Goal: Information Seeking & Learning: Learn about a topic

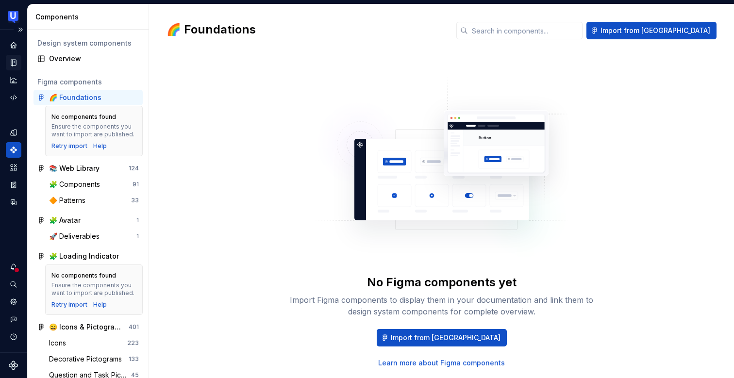
click at [13, 61] on icon "Documentation" at bounding box center [15, 62] width 4 height 5
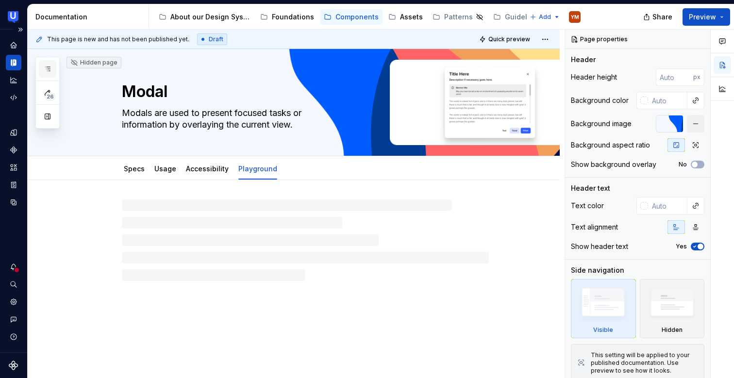
click at [43, 65] on button "button" at bounding box center [47, 68] width 17 height 17
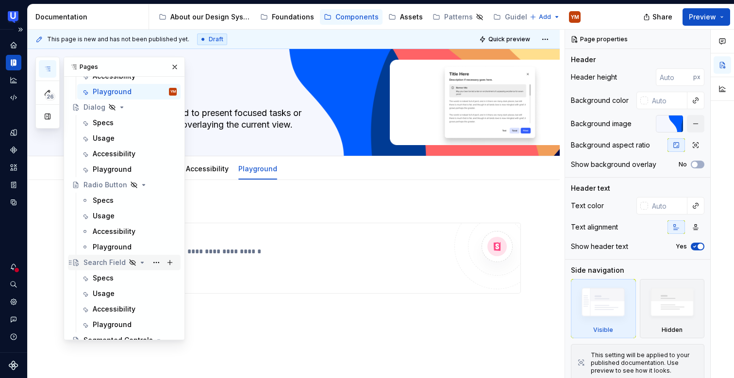
scroll to position [732, 0]
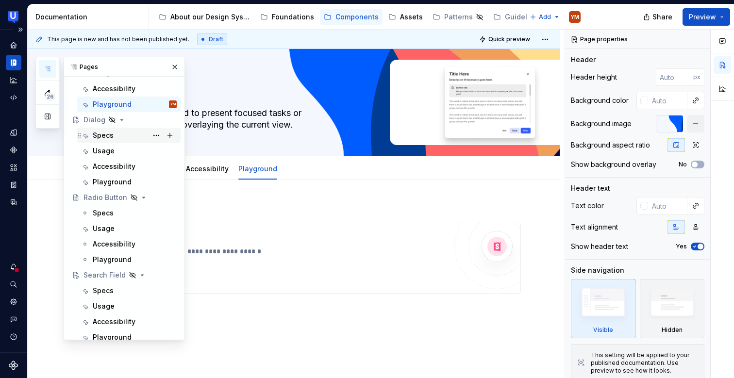
click at [101, 134] on div "Specs" at bounding box center [103, 136] width 21 height 10
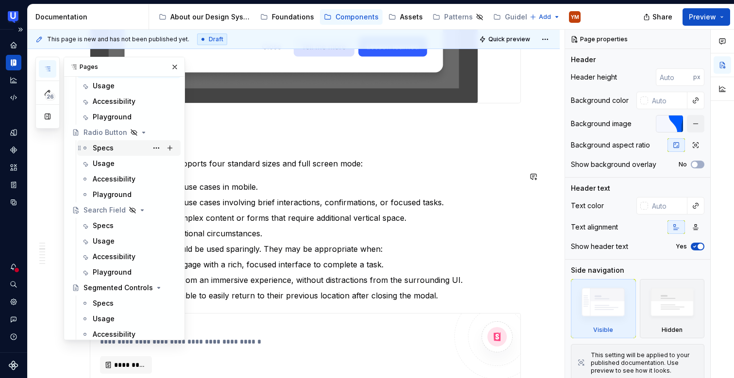
scroll to position [791, 0]
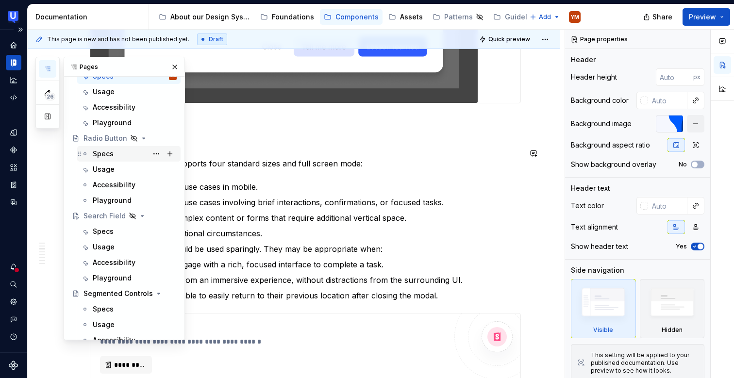
click at [109, 157] on div "Specs" at bounding box center [103, 154] width 21 height 10
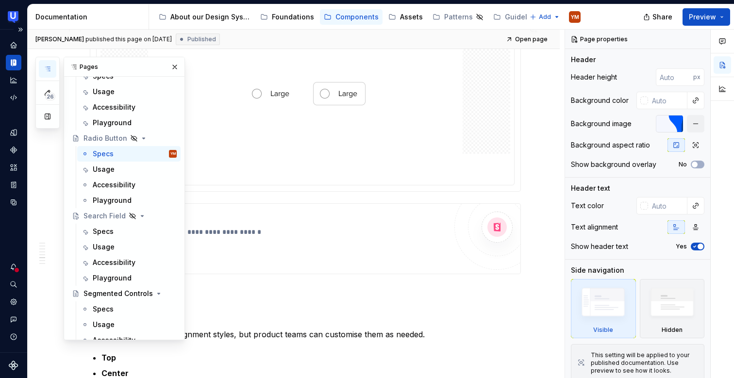
scroll to position [1620, 0]
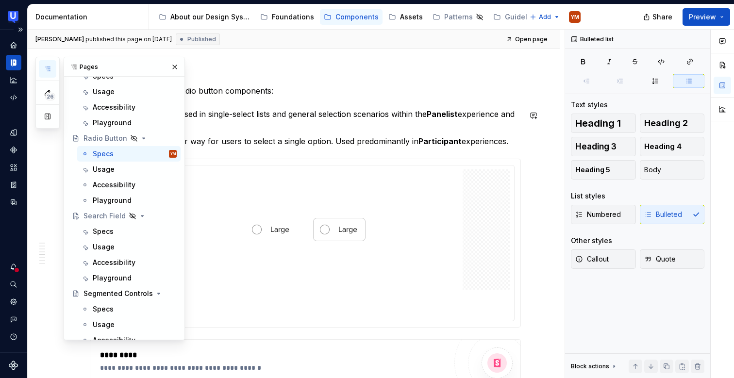
click at [285, 113] on p "Basic radio button - Used in single-select lists and general selection scenario…" at bounding box center [312, 119] width 420 height 23
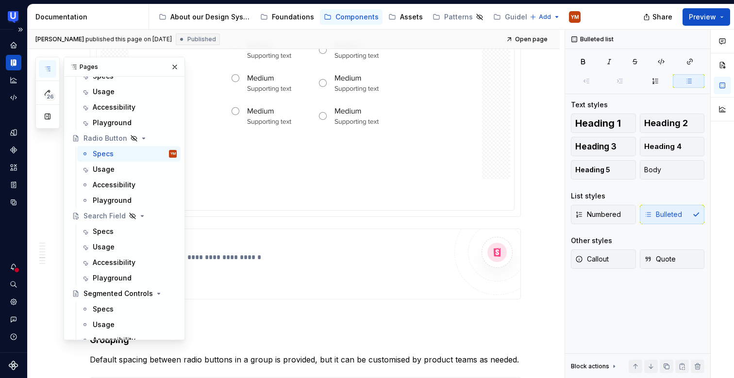
scroll to position [2459, 0]
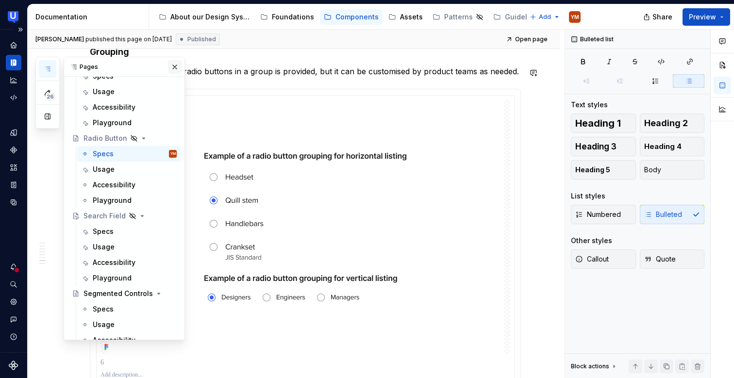
click at [174, 66] on button "button" at bounding box center [175, 67] width 14 height 14
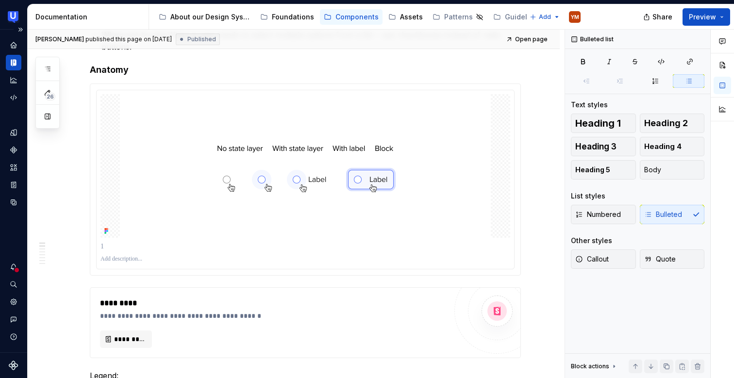
scroll to position [0, 0]
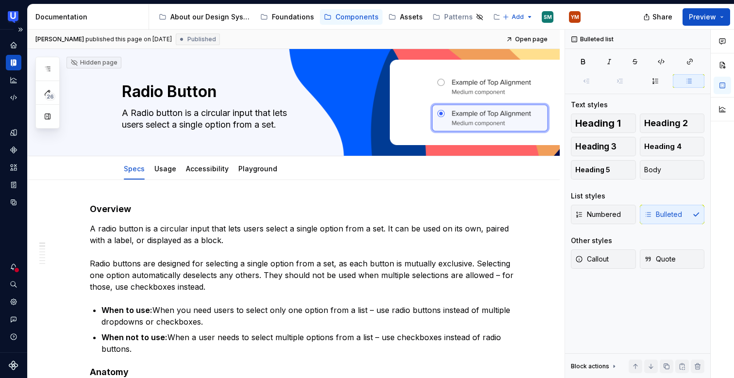
type textarea "*"
